Goal: Check status

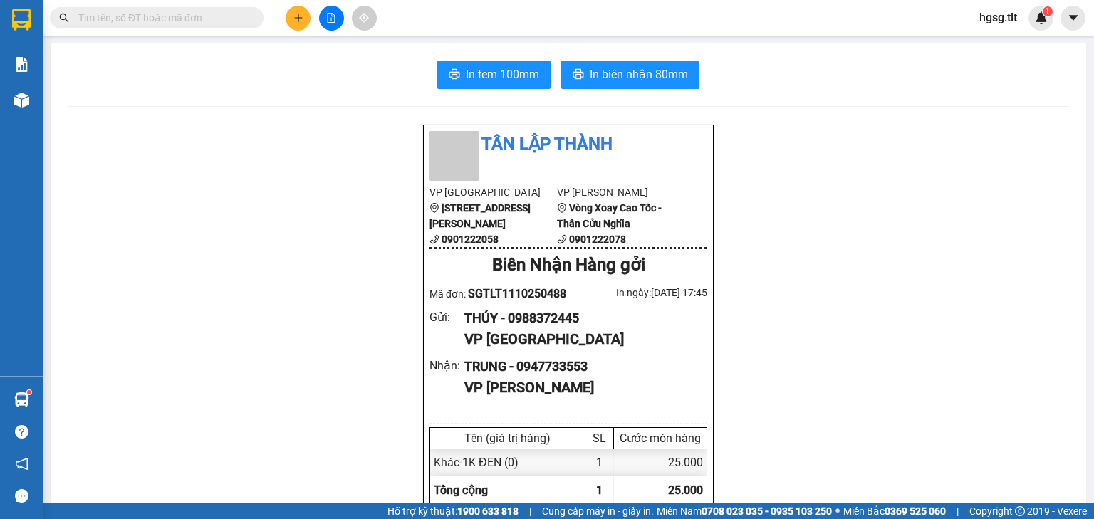
click at [177, 11] on input "text" at bounding box center [162, 18] width 168 height 16
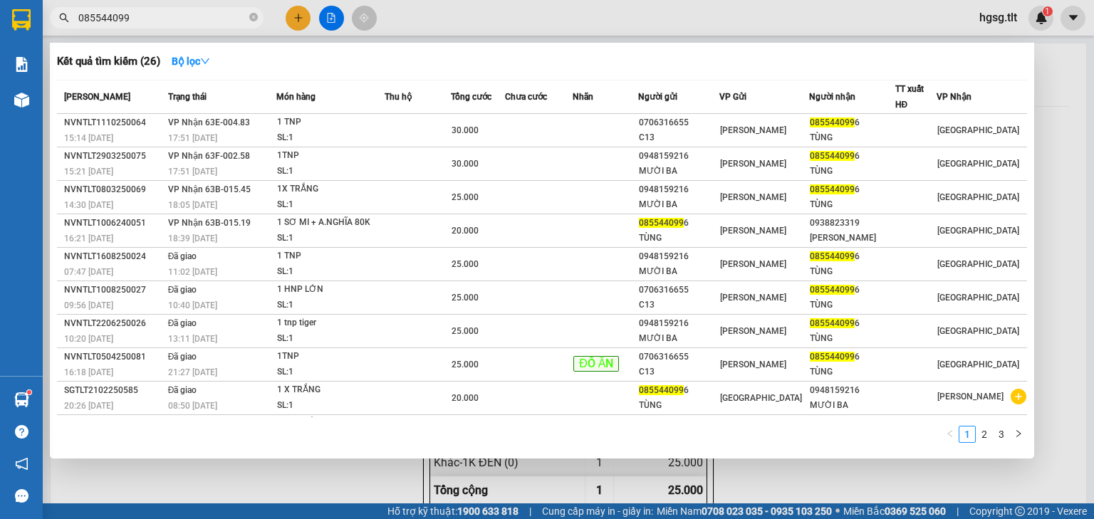
click at [184, 6] on div "Kết quả tìm kiếm ( 26 ) Bộ lọc Mã ĐH Trạng thái Món hàng Thu hộ Tổng cước Chưa …" at bounding box center [139, 18] width 278 height 25
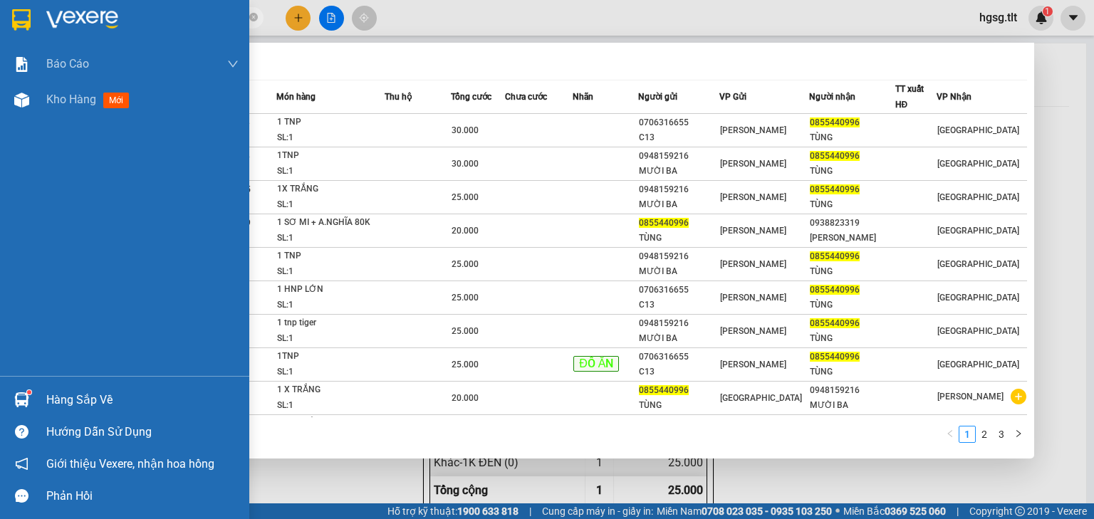
type input "0855440996"
drag, startPoint x: 24, startPoint y: 380, endPoint x: 51, endPoint y: 395, distance: 31.9
click at [34, 388] on div "Hàng sắp về Hướng dẫn sử dụng Giới thiệu Vexere, nhận hoa hồng Phản hồi" at bounding box center [124, 444] width 249 height 136
click at [51, 395] on div "Hàng sắp về" at bounding box center [142, 400] width 192 height 21
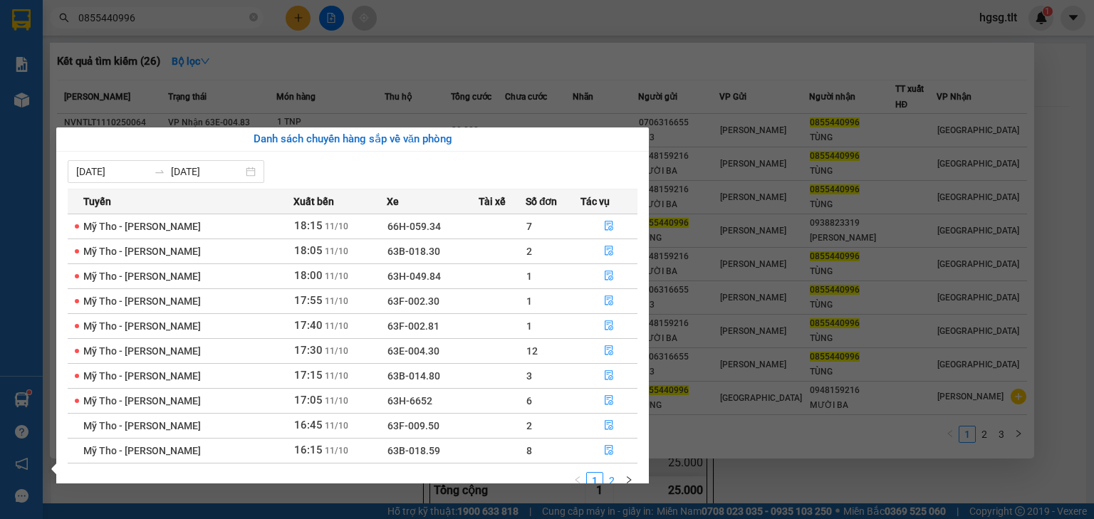
click at [616, 473] on link "2" at bounding box center [612, 481] width 16 height 16
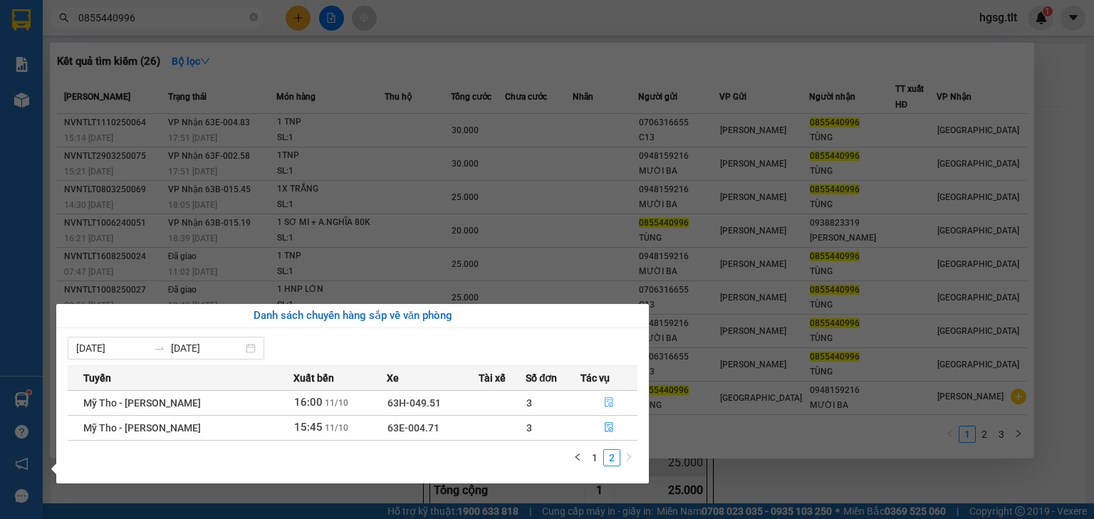
click at [600, 403] on button "button" at bounding box center [609, 403] width 56 height 23
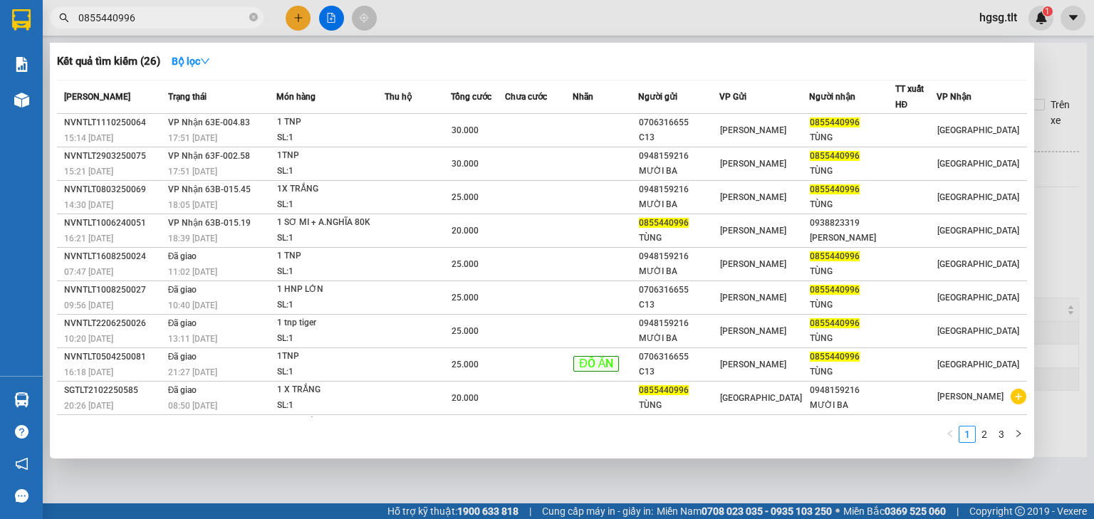
click at [258, 479] on div at bounding box center [547, 259] width 1094 height 519
